Goal: Check status: Check status

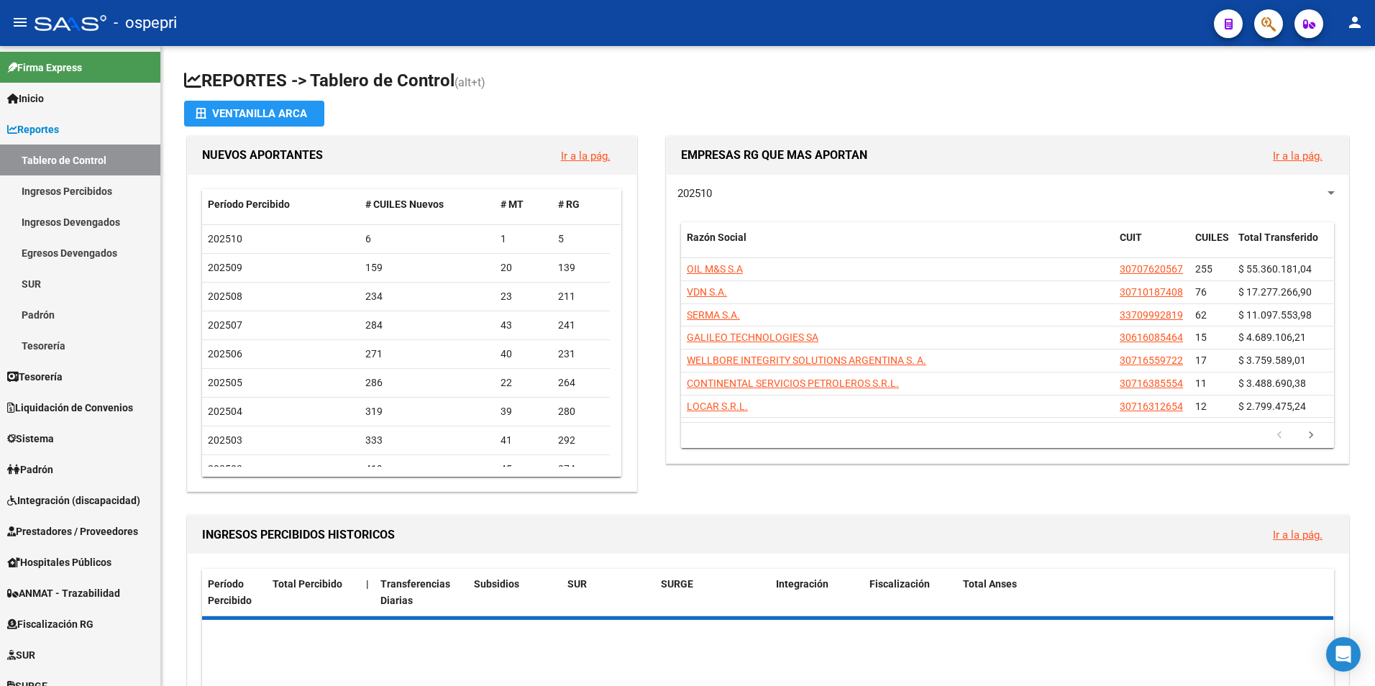
click at [1260, 25] on button "button" at bounding box center [1268, 23] width 29 height 29
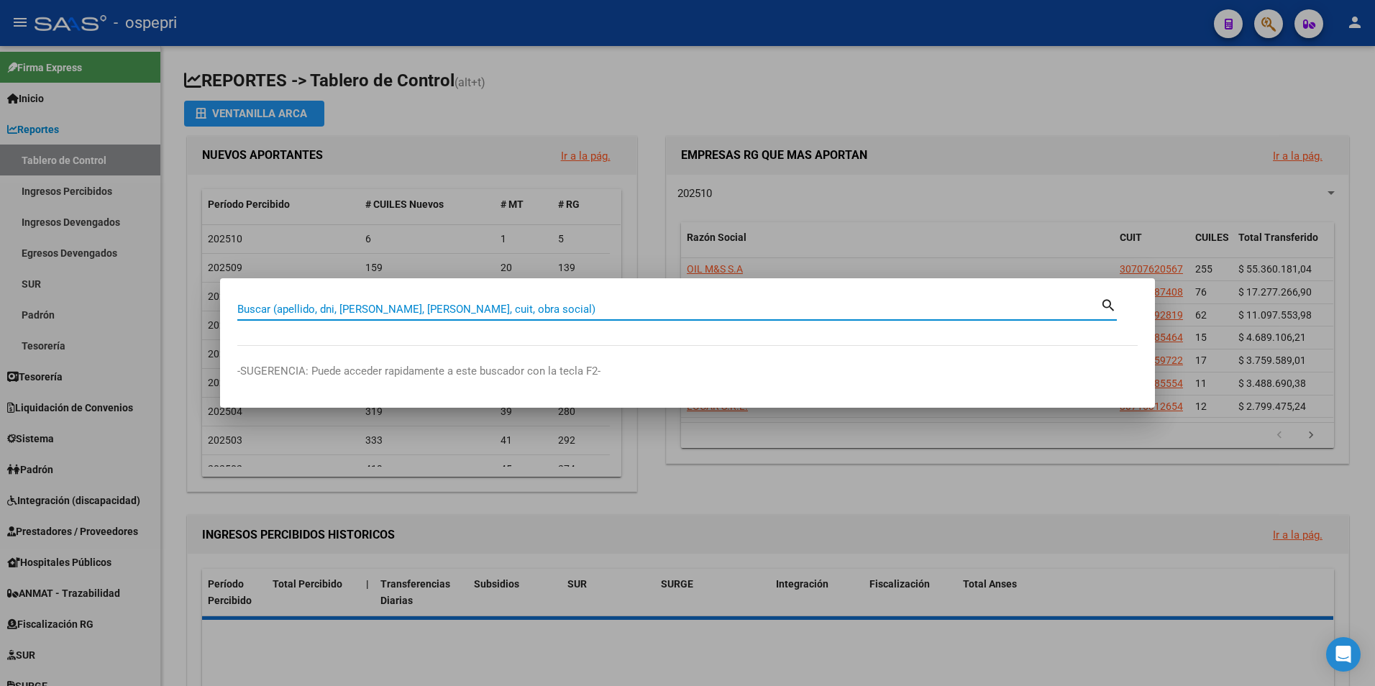
click at [363, 311] on input "Buscar (apellido, dni, [PERSON_NAME], [PERSON_NAME], cuit, obra social)" at bounding box center [668, 309] width 863 height 13
paste input "26124871"
type input "26124871"
click at [1111, 309] on mat-icon "search" at bounding box center [1108, 304] width 17 height 17
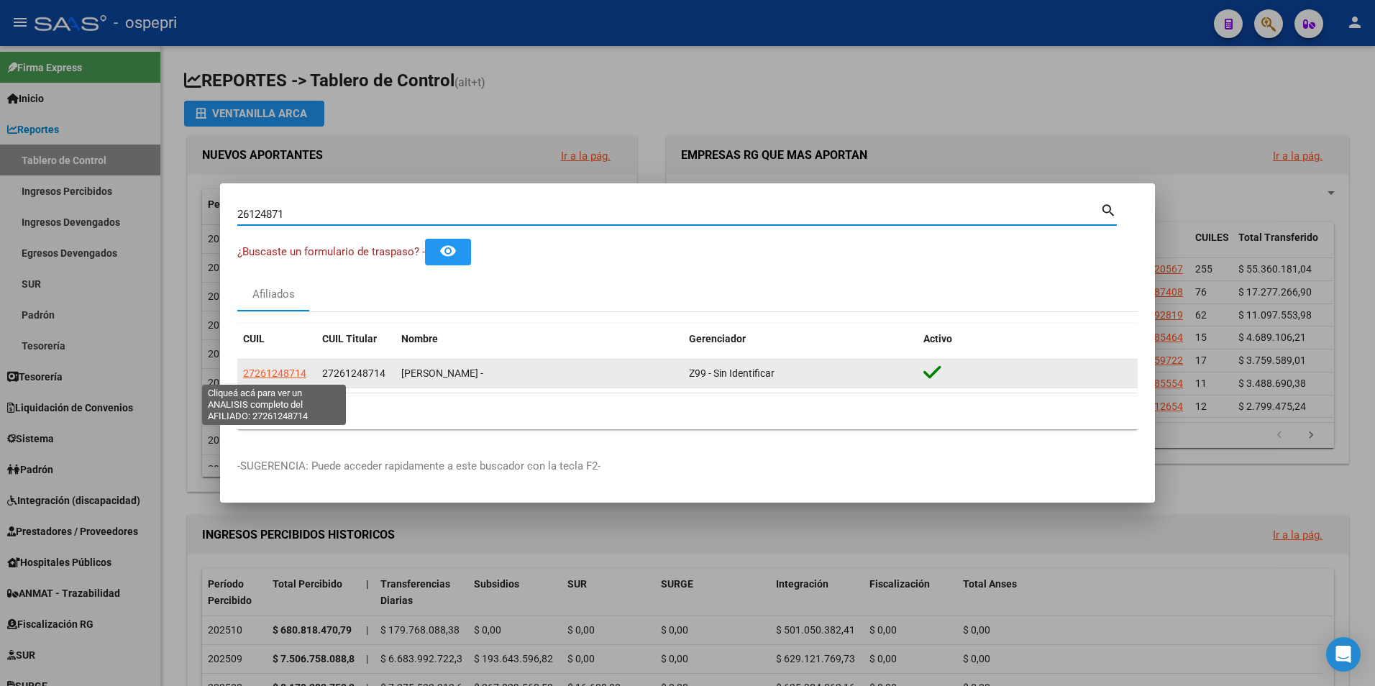
click at [267, 374] on span "27261248714" at bounding box center [274, 373] width 63 height 12
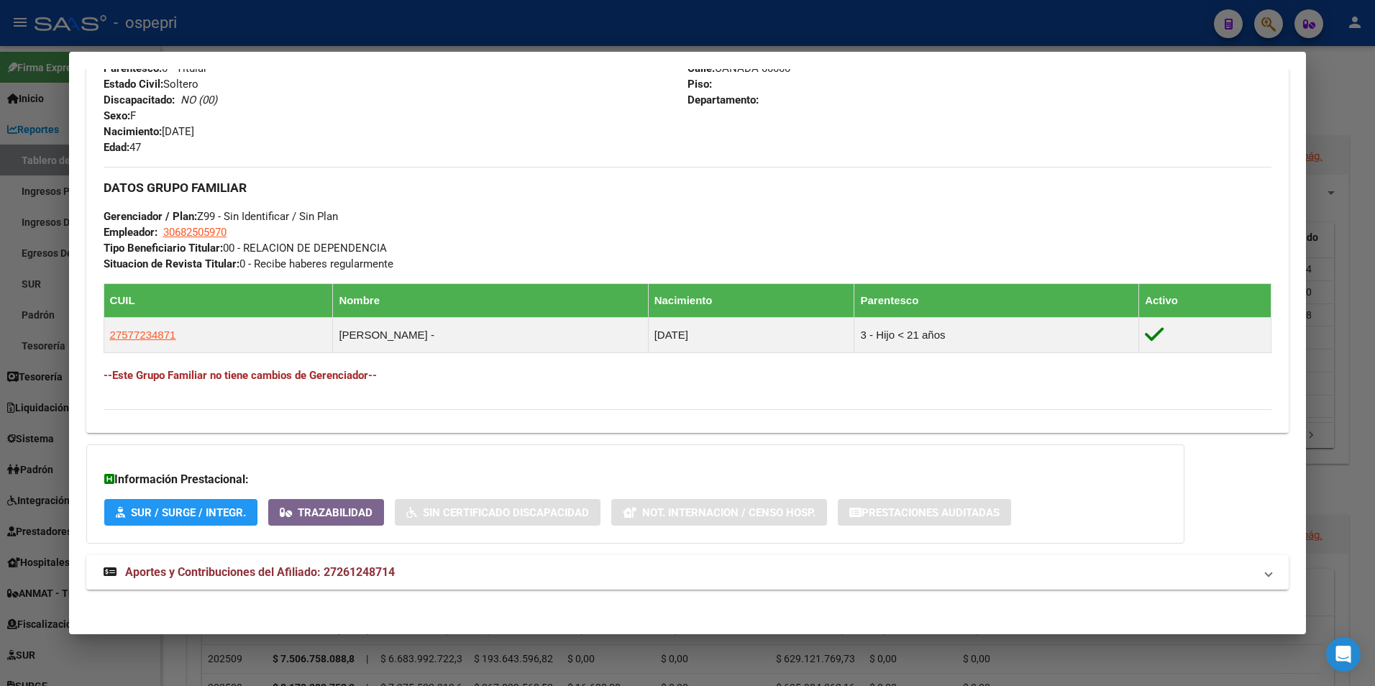
scroll to position [595, 0]
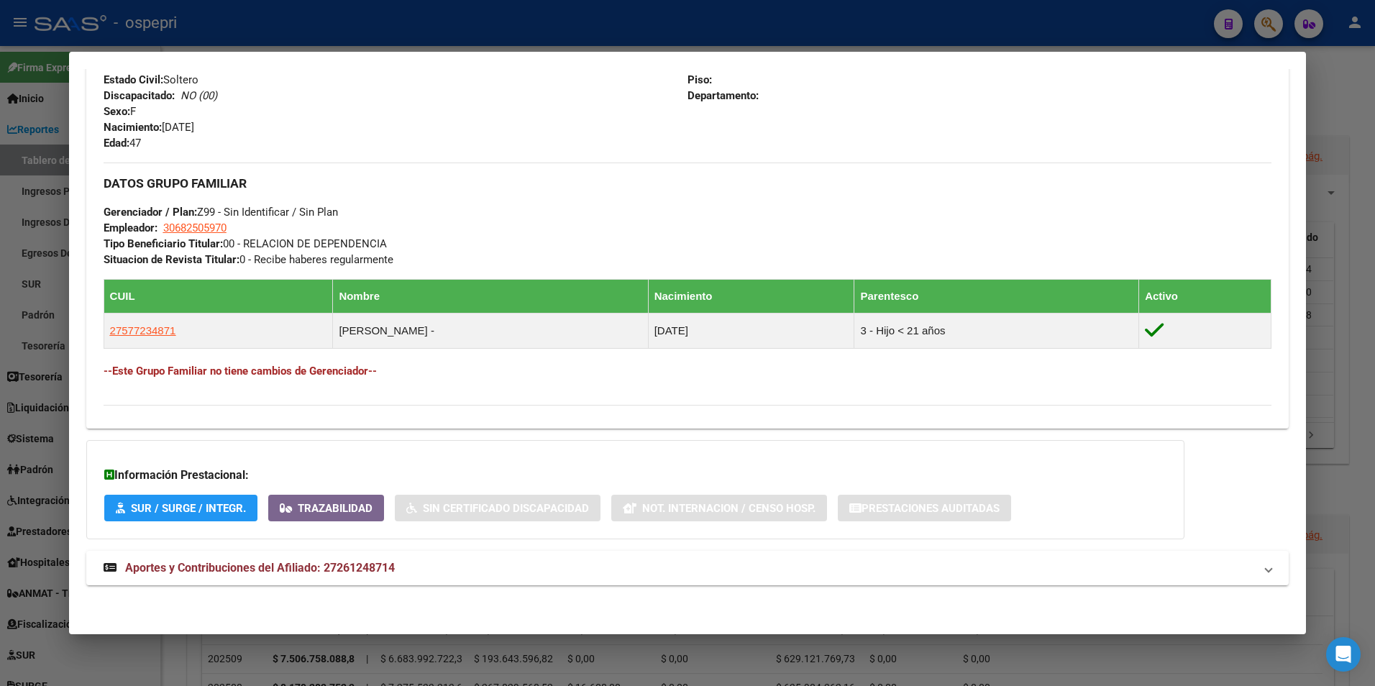
click at [314, 549] on div "DATOS PADRÓN ÁGIL: [PERSON_NAME] - | ACTIVO | AFILIADO TITULAR Datos Personales…" at bounding box center [687, 63] width 1203 height 1076
click at [311, 564] on span "Aportes y Contribuciones del Afiliado: 27261248714" at bounding box center [260, 568] width 270 height 14
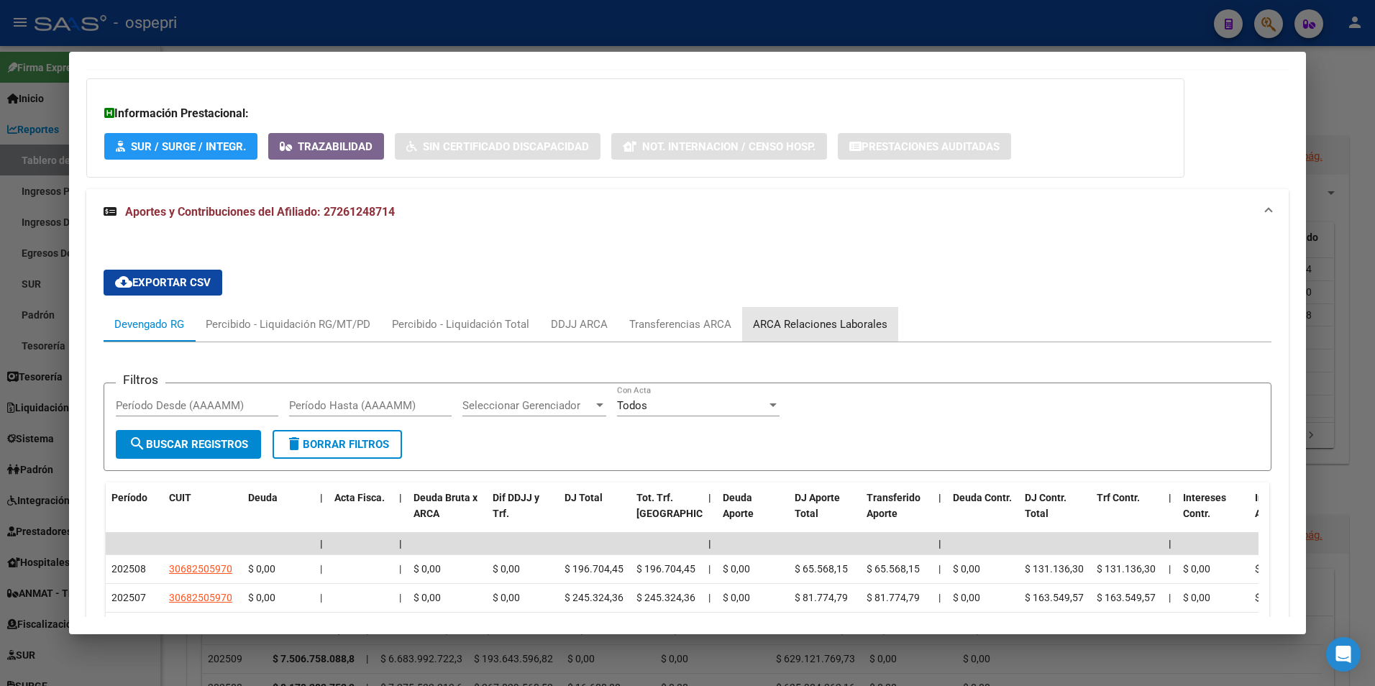
click at [869, 323] on div "ARCA Relaciones Laborales" at bounding box center [820, 324] width 134 height 16
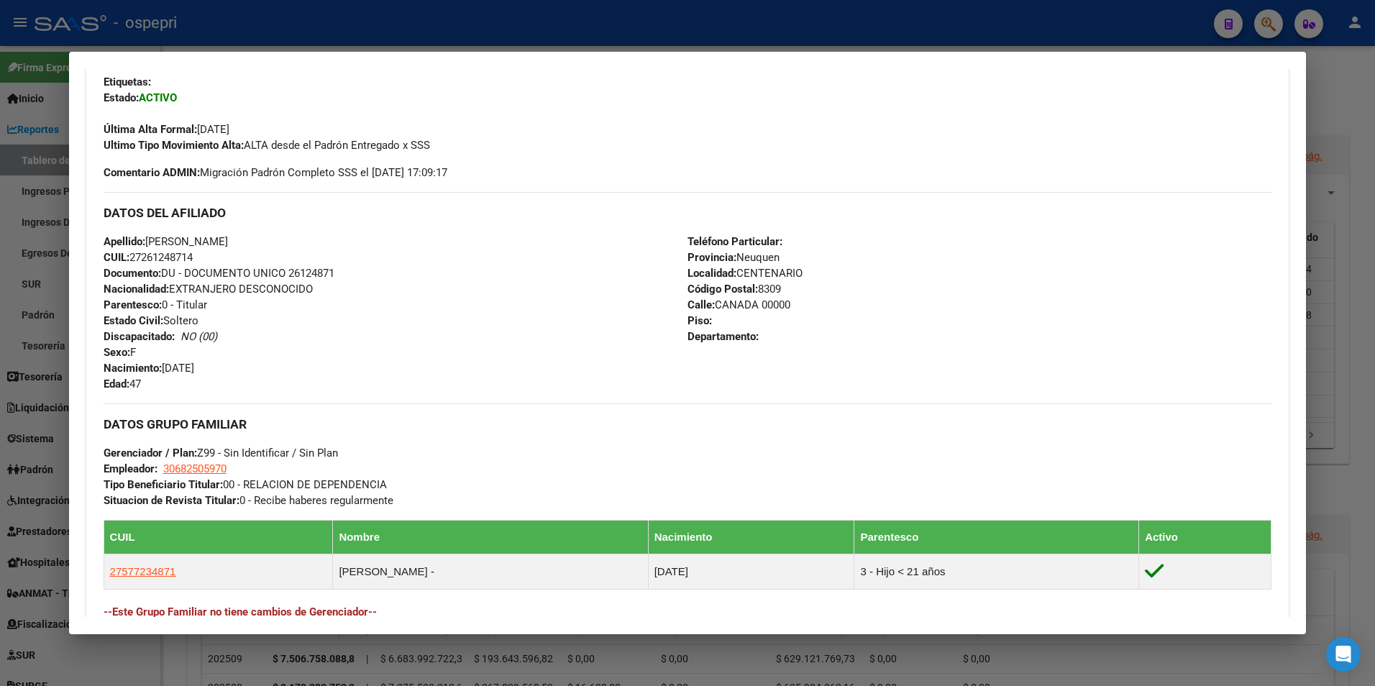
scroll to position [210, 0]
